Goal: Contribute content: Contribute content

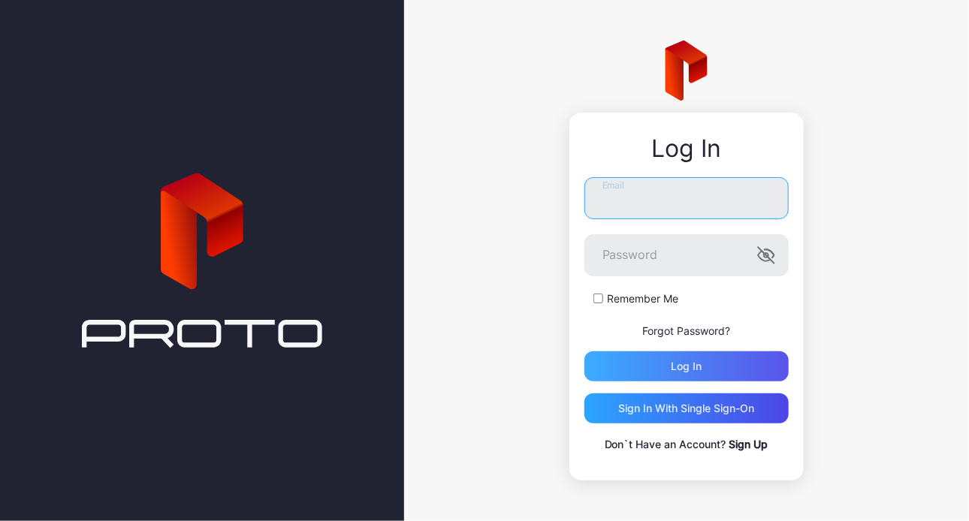
type input "**********"
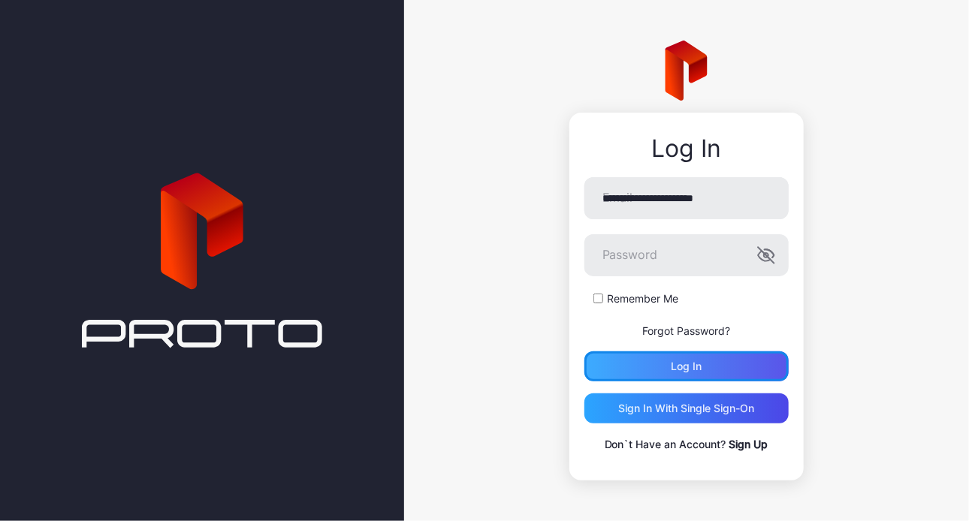
click at [644, 368] on div "Log in" at bounding box center [686, 367] width 204 height 30
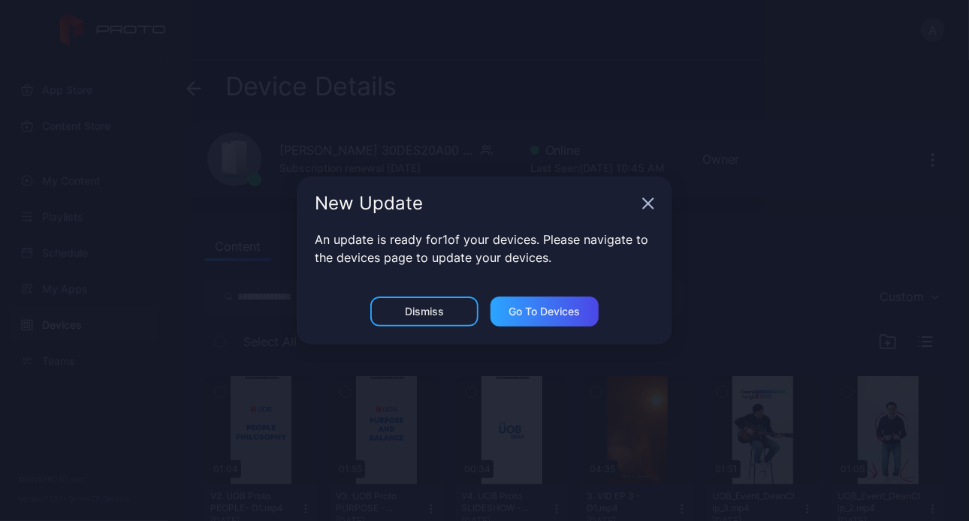
click at [652, 208] on icon "button" at bounding box center [649, 204] width 10 height 10
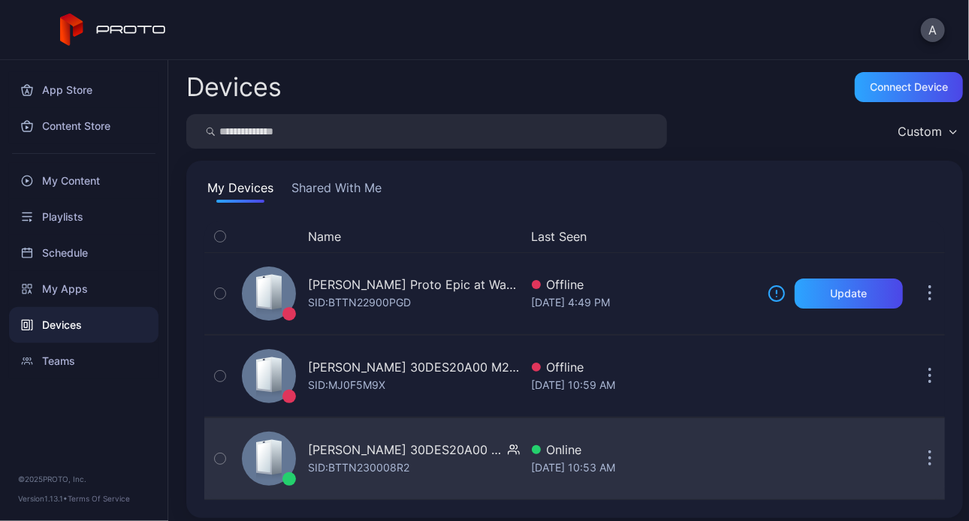
click at [354, 455] on div "[PERSON_NAME] 30DES20A00 M2WKT46A" at bounding box center [405, 450] width 194 height 18
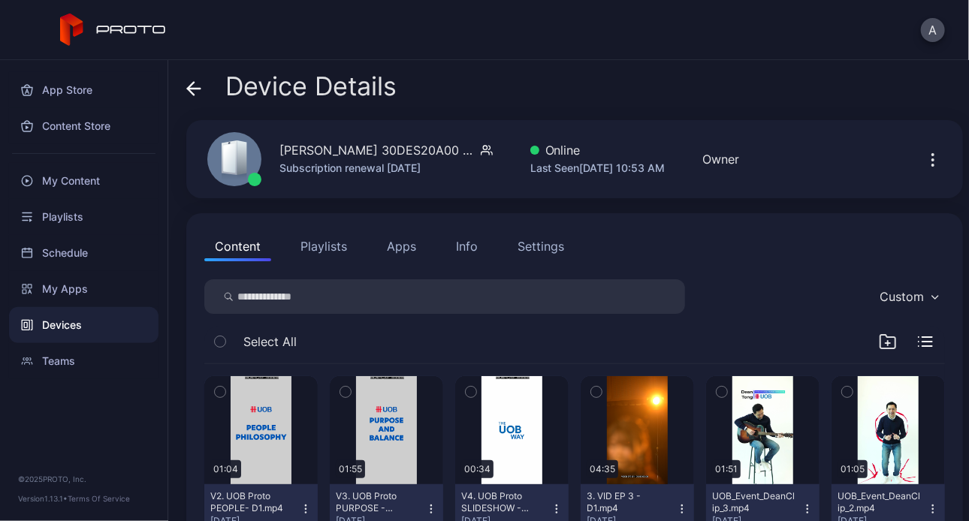
scroll to position [30, 0]
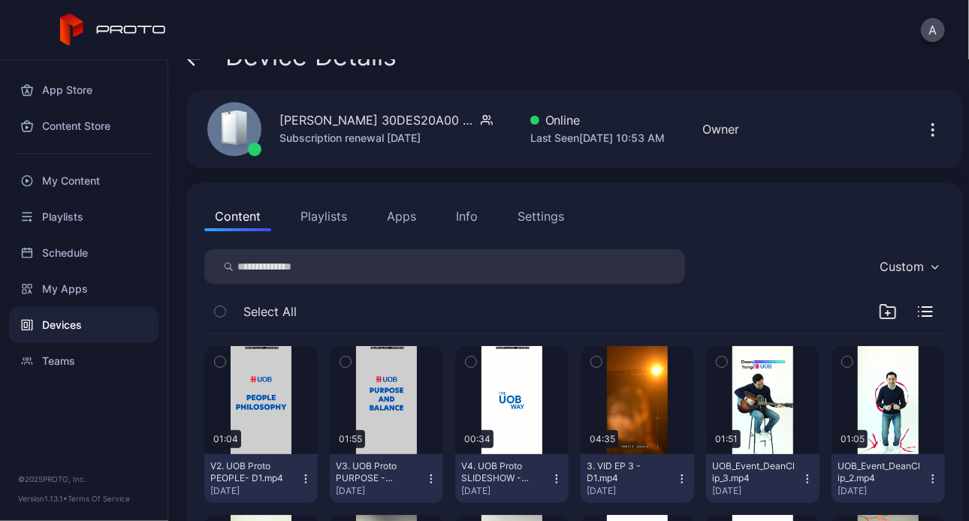
click at [75, 200] on div "Playlists" at bounding box center [83, 217] width 149 height 36
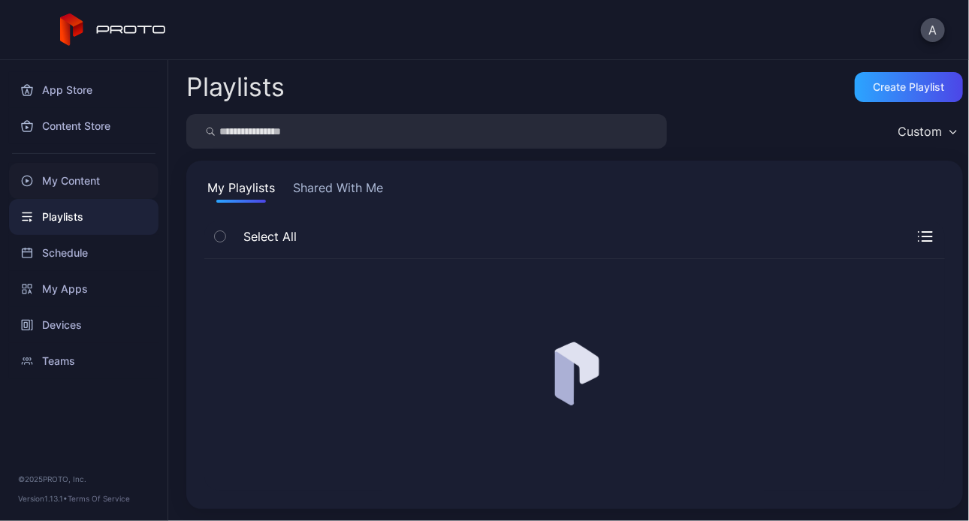
click at [98, 175] on div "My Content" at bounding box center [83, 181] width 149 height 36
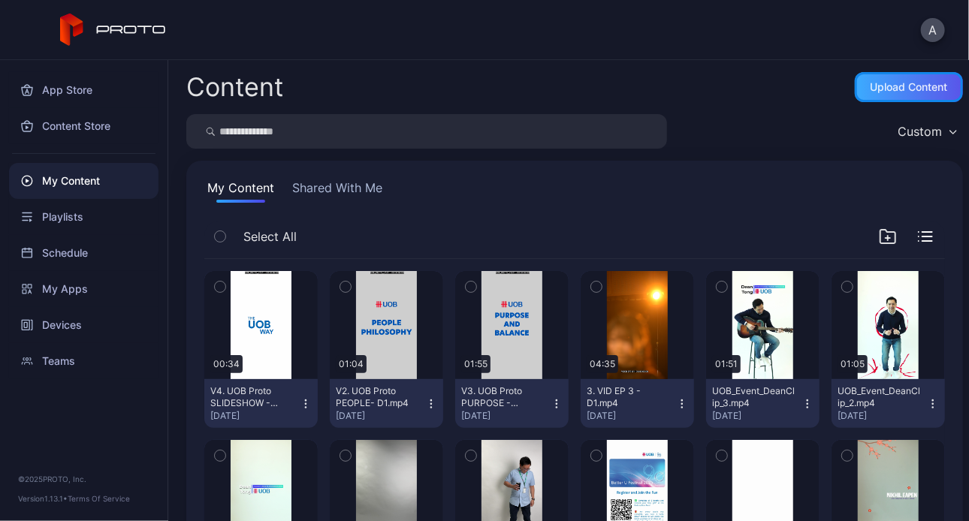
click at [925, 90] on div "Upload Content" at bounding box center [909, 87] width 77 height 12
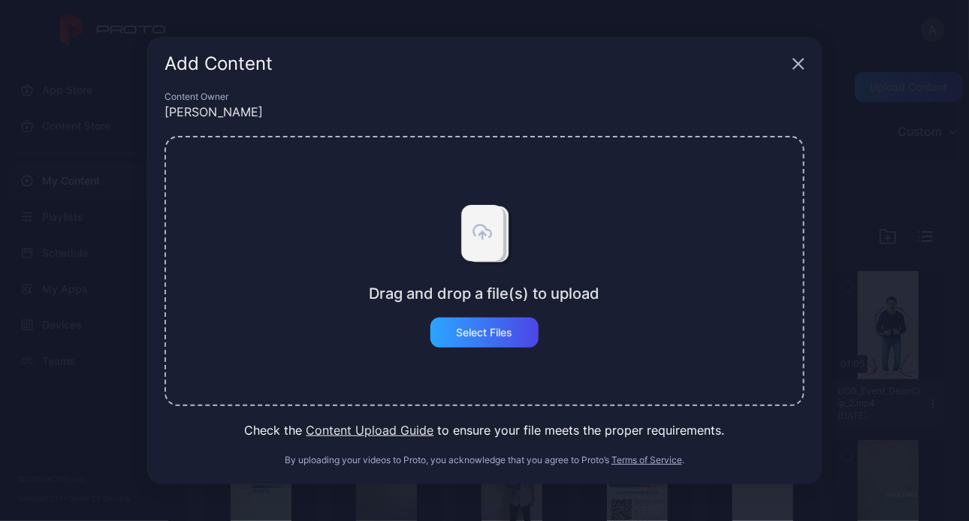
click at [542, 316] on div "Drag and drop a file(s) to upload Select Files" at bounding box center [485, 271] width 231 height 153
click at [481, 349] on div "Drag and drop a file(s) to upload Select Files" at bounding box center [484, 271] width 640 height 270
click at [470, 340] on div "Select Files" at bounding box center [484, 333] width 108 height 30
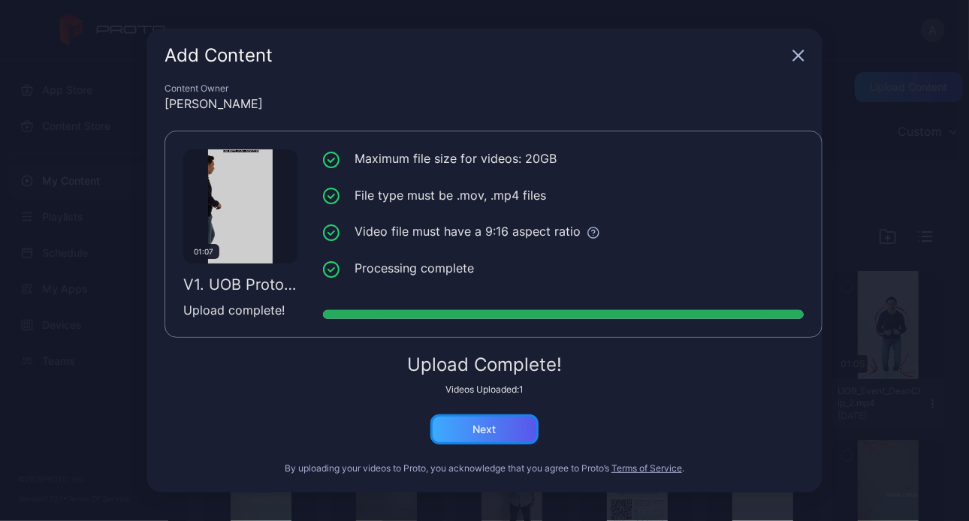
click at [474, 433] on div "Next" at bounding box center [484, 430] width 23 height 12
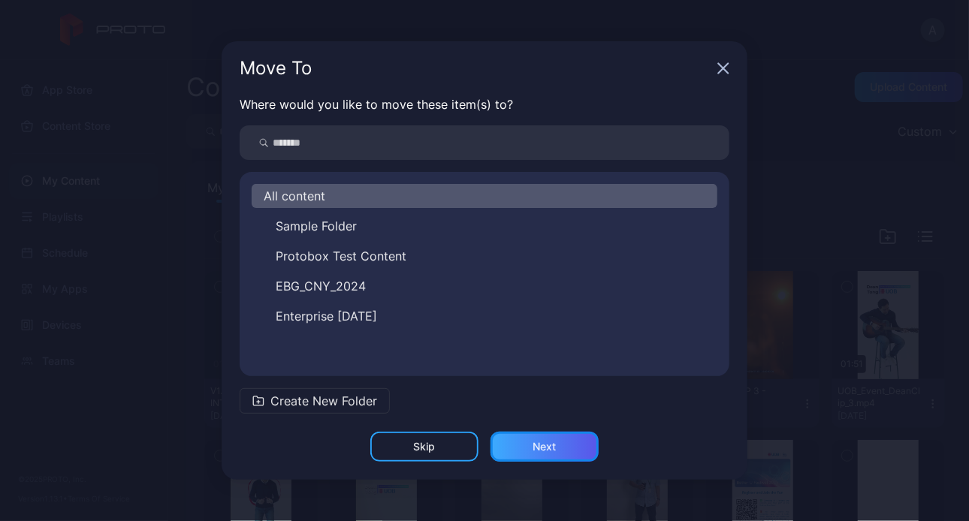
click at [512, 445] on div "Next" at bounding box center [544, 447] width 108 height 30
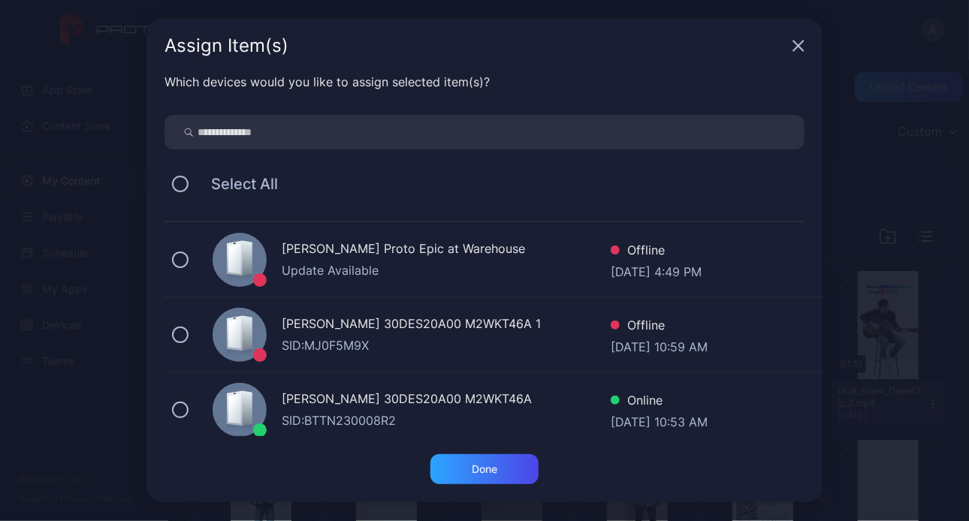
click at [195, 402] on div "[PERSON_NAME] 30DES20A00 M2WKT46A SID: BTTN230008R2 Online [DATE] 10:53 AM" at bounding box center [493, 410] width 658 height 75
click at [443, 487] on div "Done" at bounding box center [484, 478] width 676 height 48
click at [492, 464] on div "Done" at bounding box center [485, 469] width 26 height 12
